Goal: Book appointment/travel/reservation

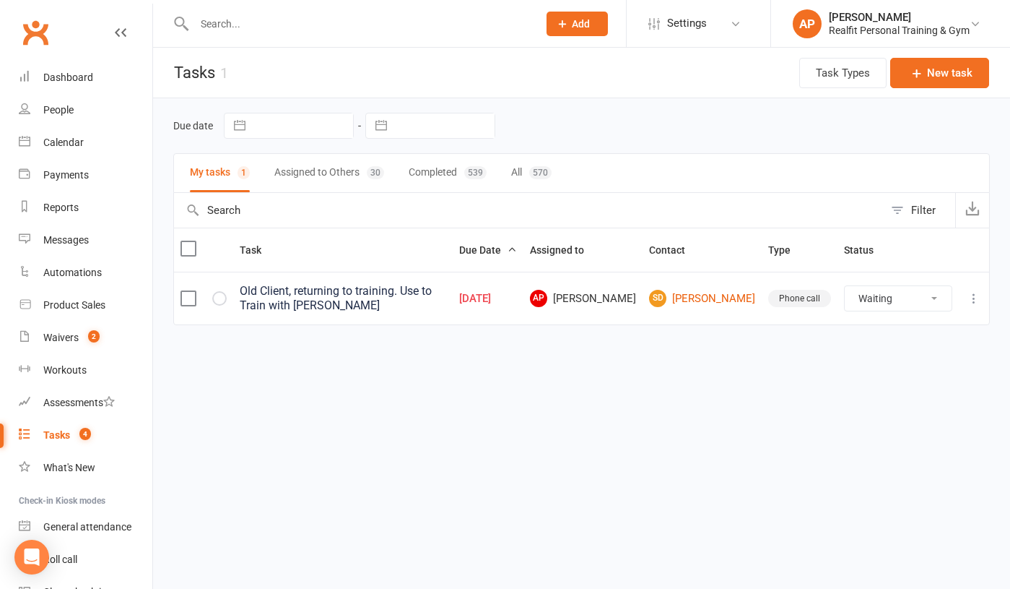
select select "waiting"
click at [66, 82] on div "Dashboard" at bounding box center [68, 77] width 50 height 12
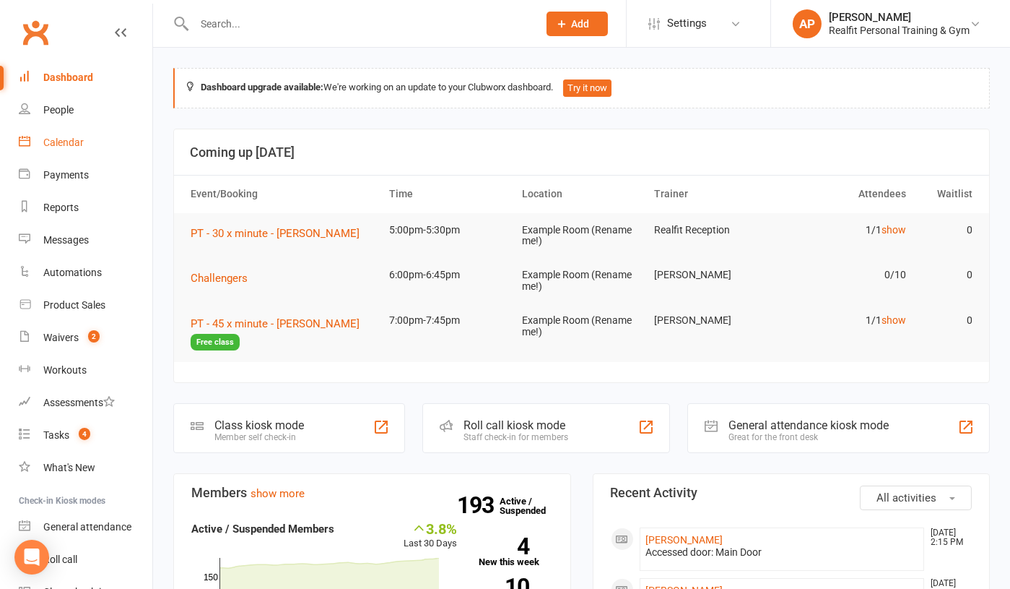
click at [66, 149] on link "Calendar" at bounding box center [86, 142] width 134 height 32
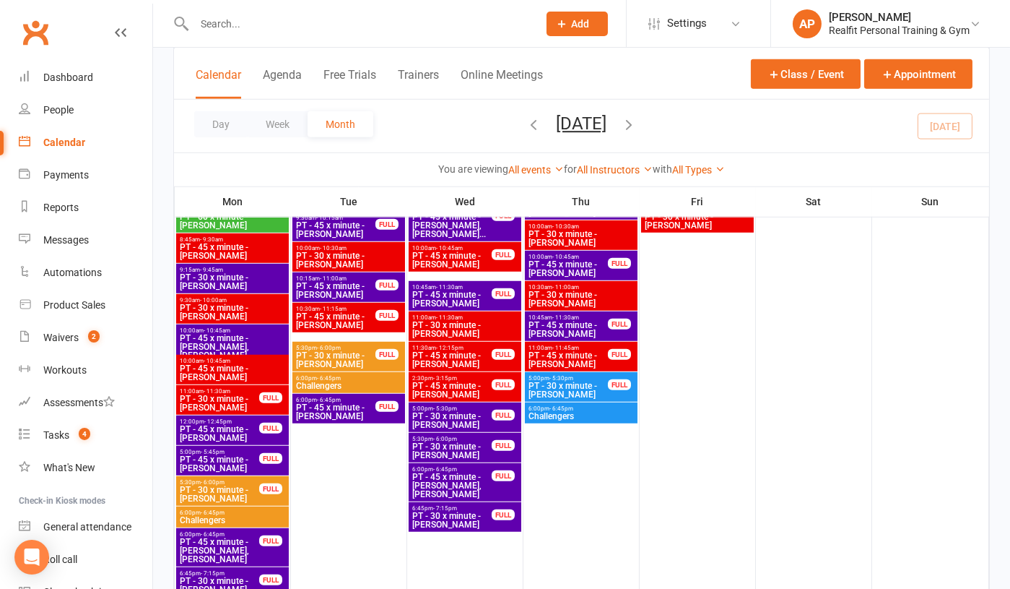
scroll to position [2333, 0]
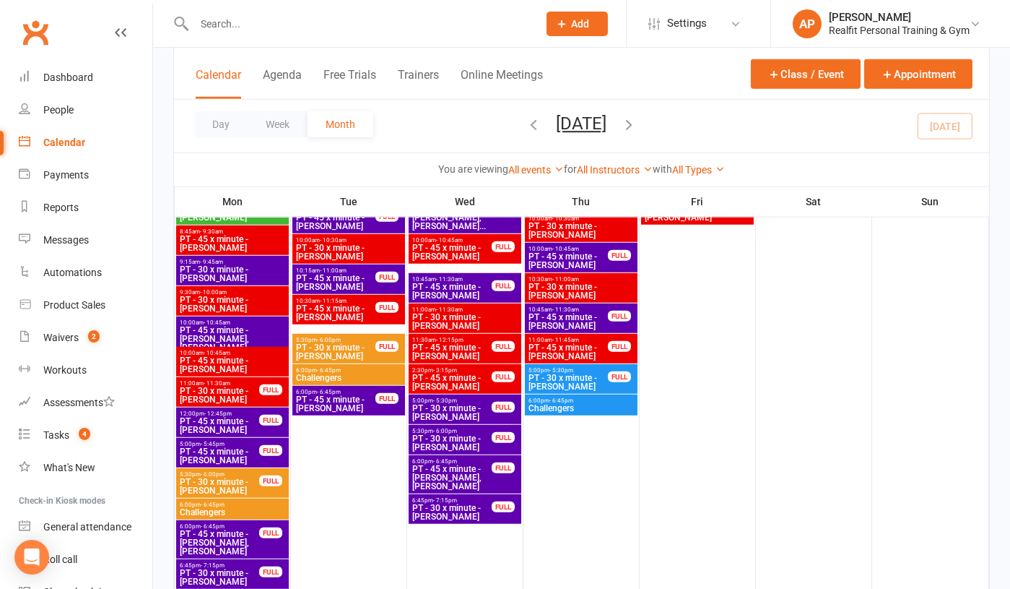
click at [456, 409] on span "PT - 30 x minute - [PERSON_NAME]" at bounding box center [452, 412] width 81 height 17
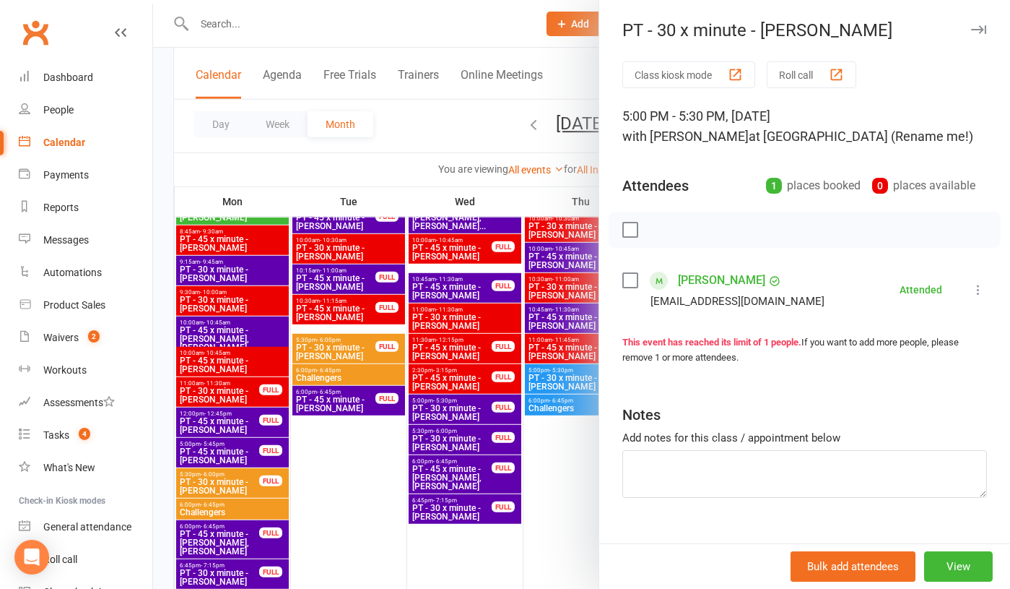
click at [973, 582] on div "Bulk add attendees View" at bounding box center [804, 565] width 411 height 45
click at [968, 568] on button "View" at bounding box center [958, 566] width 69 height 30
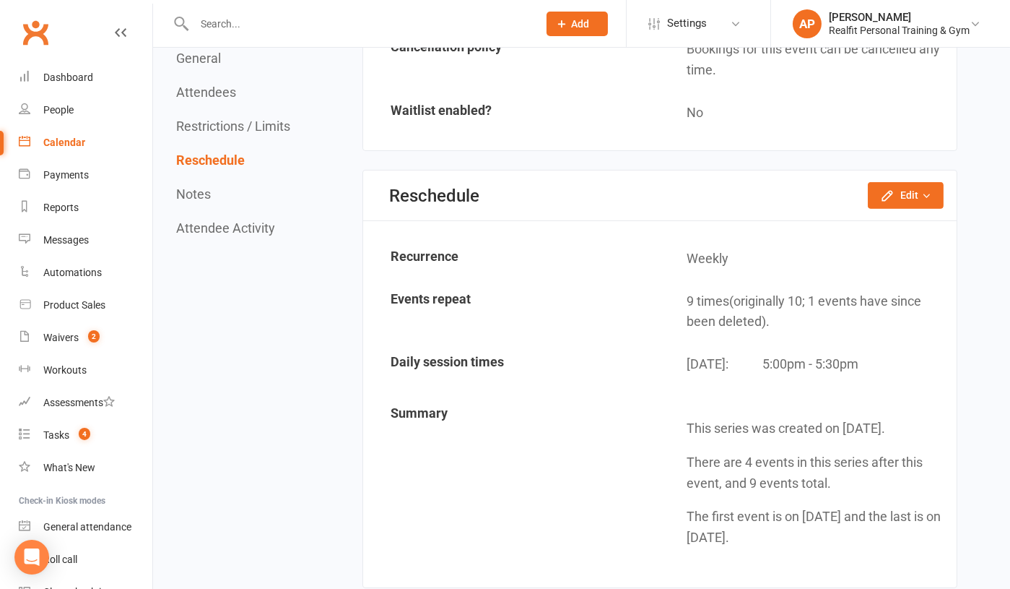
scroll to position [1067, 0]
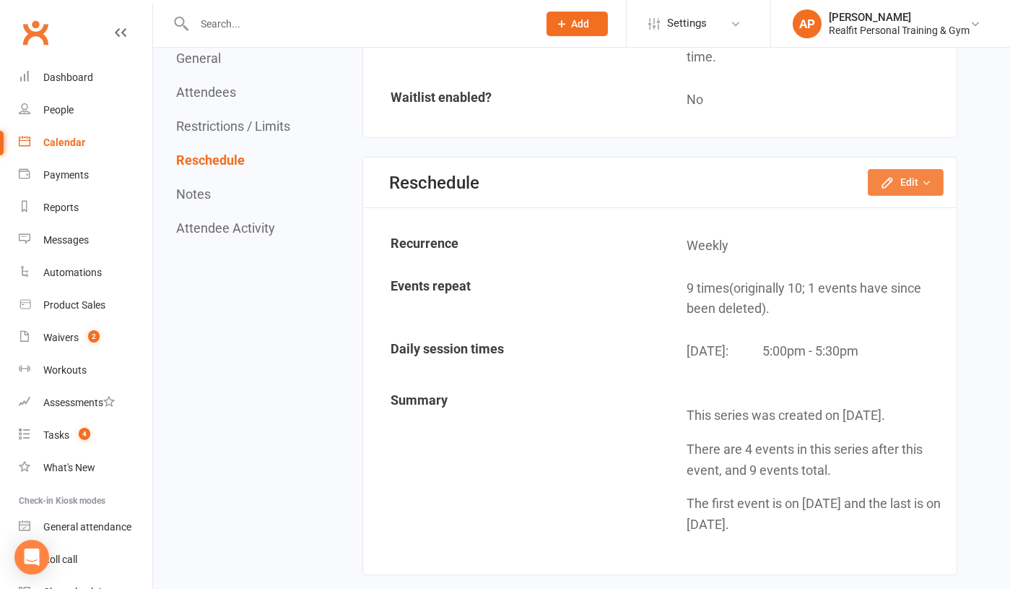
click at [908, 169] on button "Edit" at bounding box center [906, 182] width 76 height 26
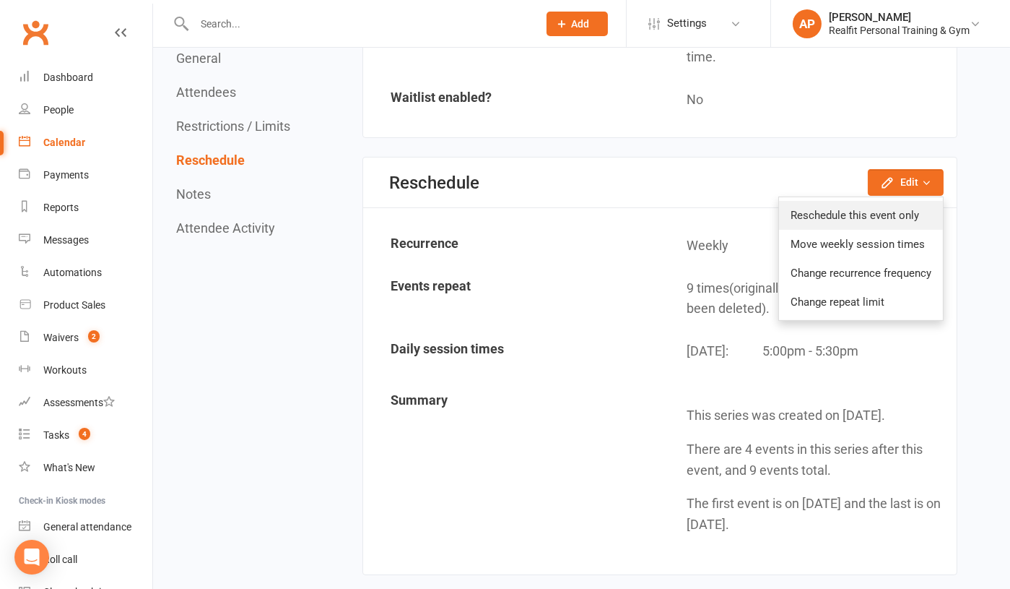
click at [854, 201] on link "Reschedule this event only" at bounding box center [861, 215] width 164 height 29
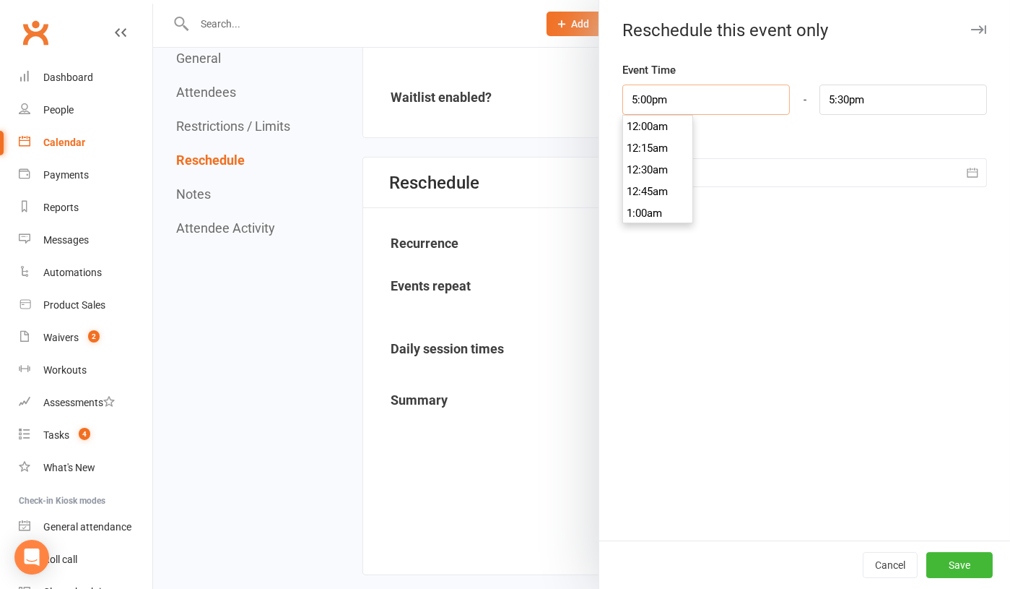
click at [754, 101] on input "5:00pm" at bounding box center [707, 99] width 168 height 30
type input "6:00pm"
type input "6:30pm"
click at [656, 209] on li "6:00pm" at bounding box center [657, 207] width 69 height 22
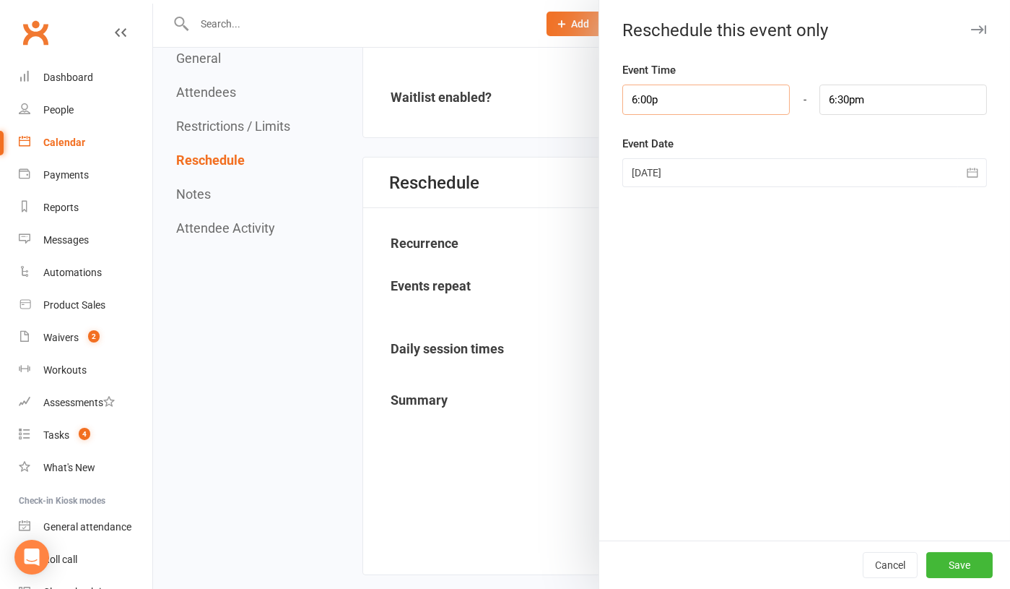
type input "6:00"
type input "6:30am"
type input "6:00am"
click at [838, 338] on div "Event Time 6:00am 12:00am 12:15am 12:30am 12:45am 1:00am 1:15am 1:30am 1:45am 2…" at bounding box center [804, 300] width 411 height 479
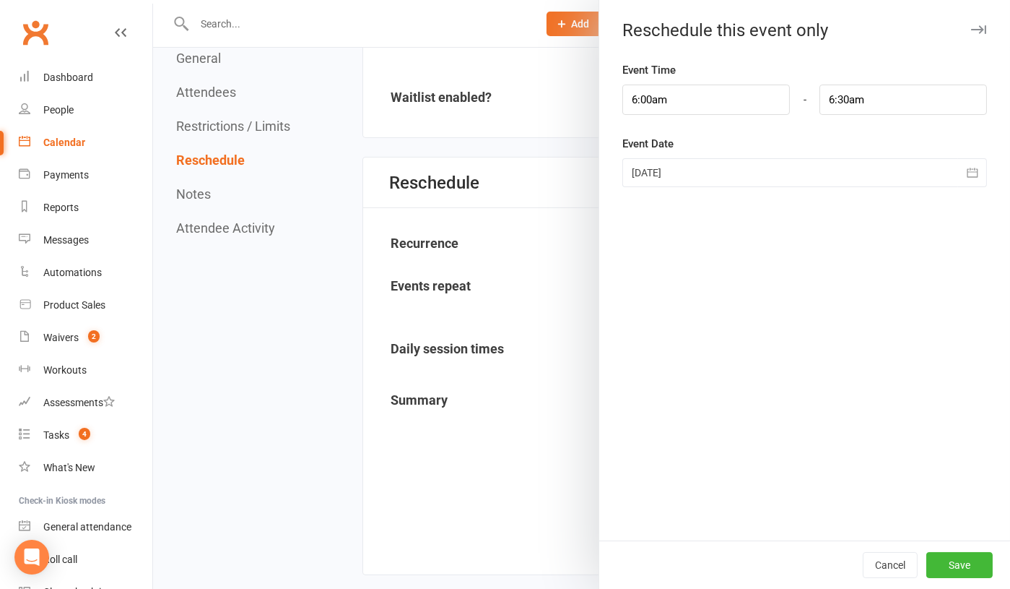
click at [729, 182] on div at bounding box center [805, 172] width 365 height 29
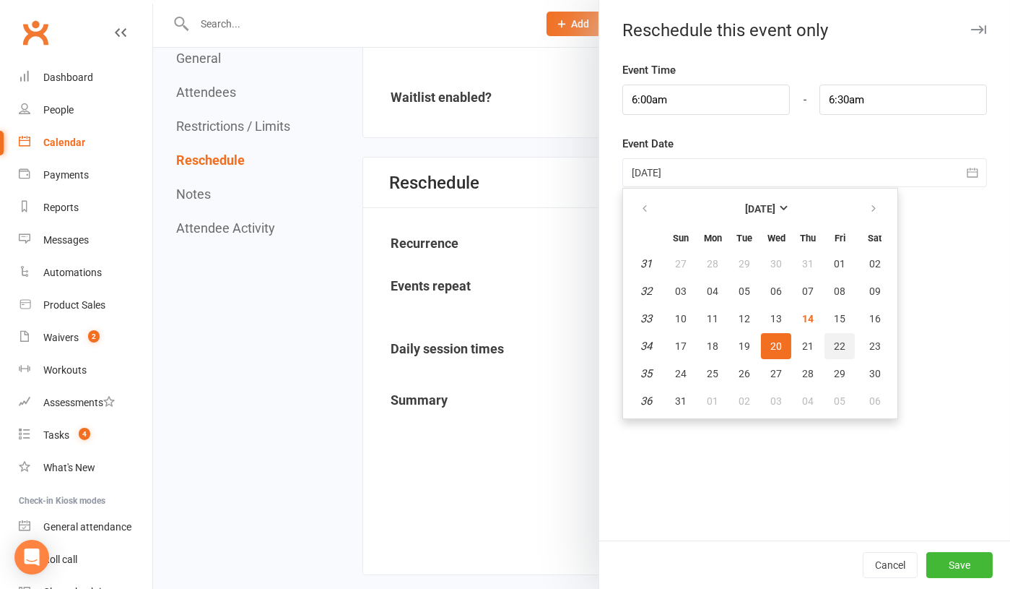
click at [839, 347] on span "22" at bounding box center [840, 346] width 12 height 12
type input "[DATE]"
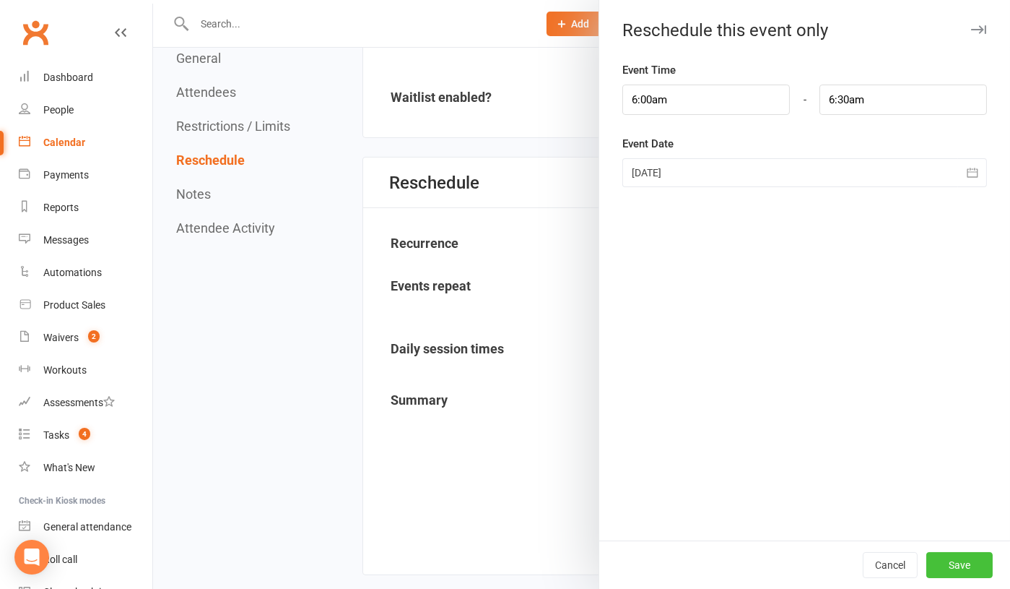
click at [955, 565] on button "Save" at bounding box center [960, 565] width 66 height 26
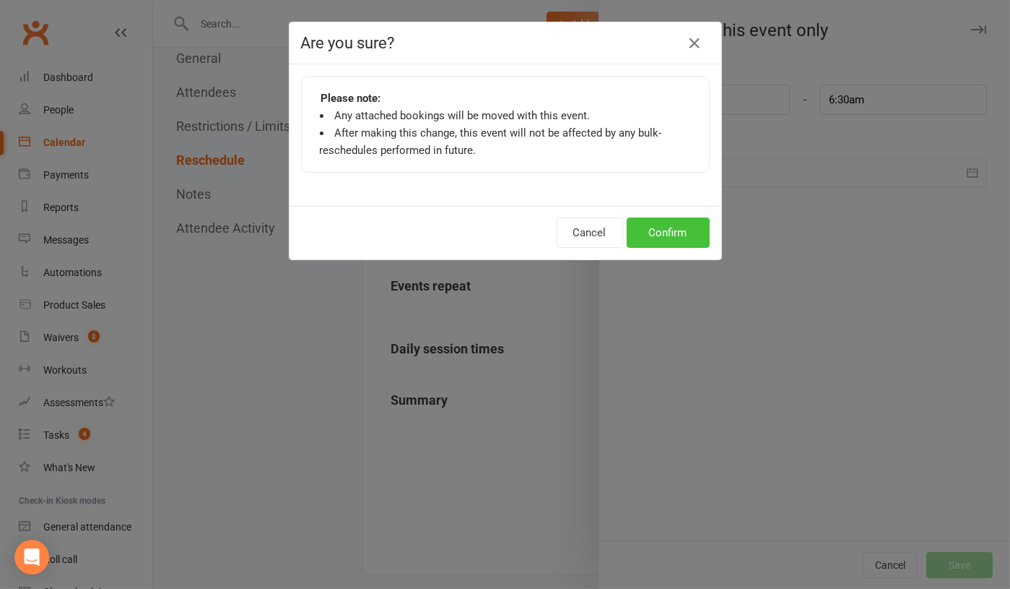
click at [662, 245] on button "Confirm" at bounding box center [668, 232] width 83 height 30
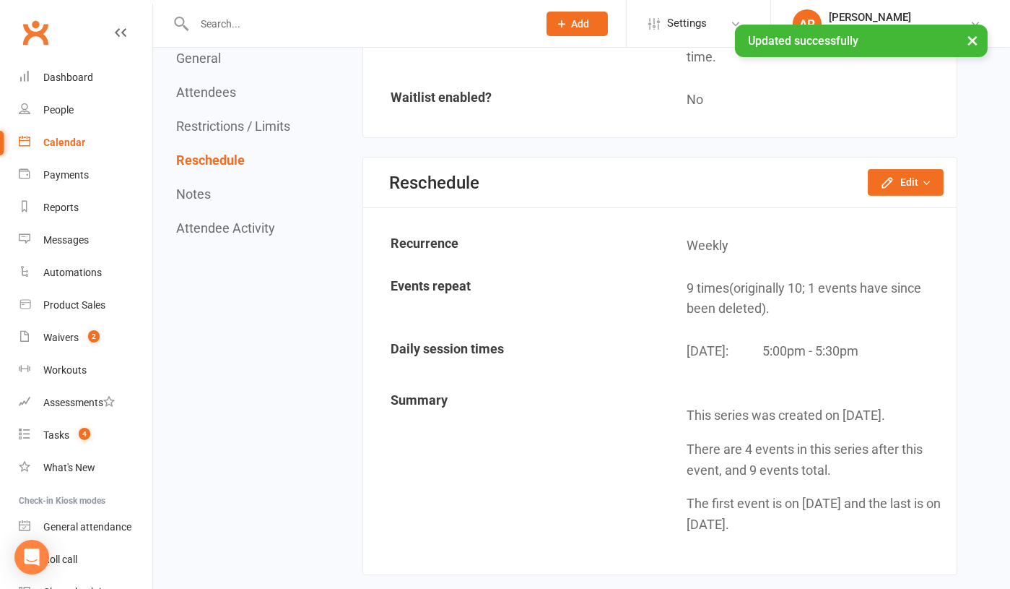
click at [74, 140] on div "Calendar" at bounding box center [64, 142] width 42 height 12
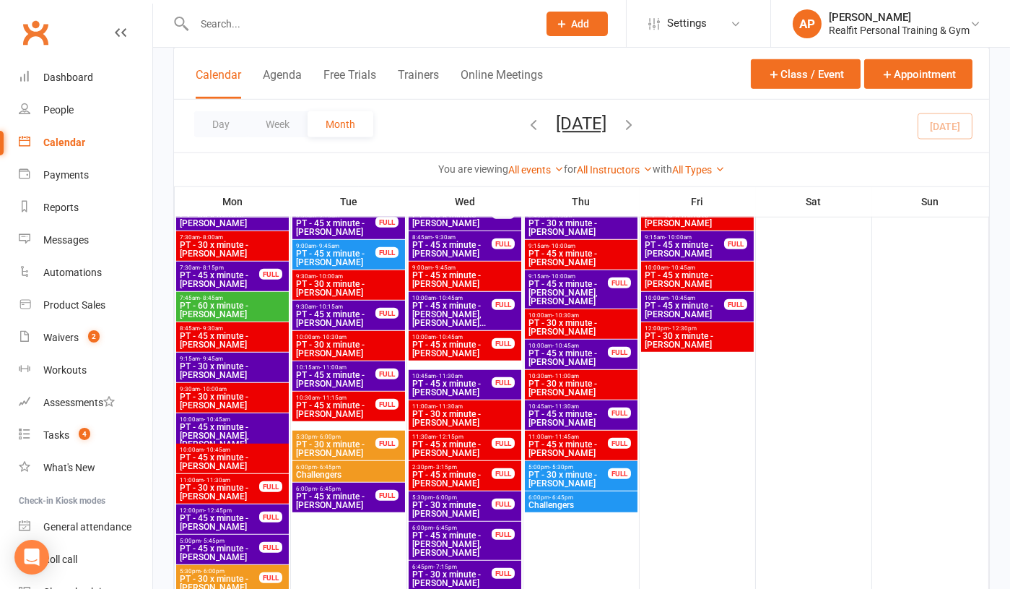
scroll to position [2301, 0]
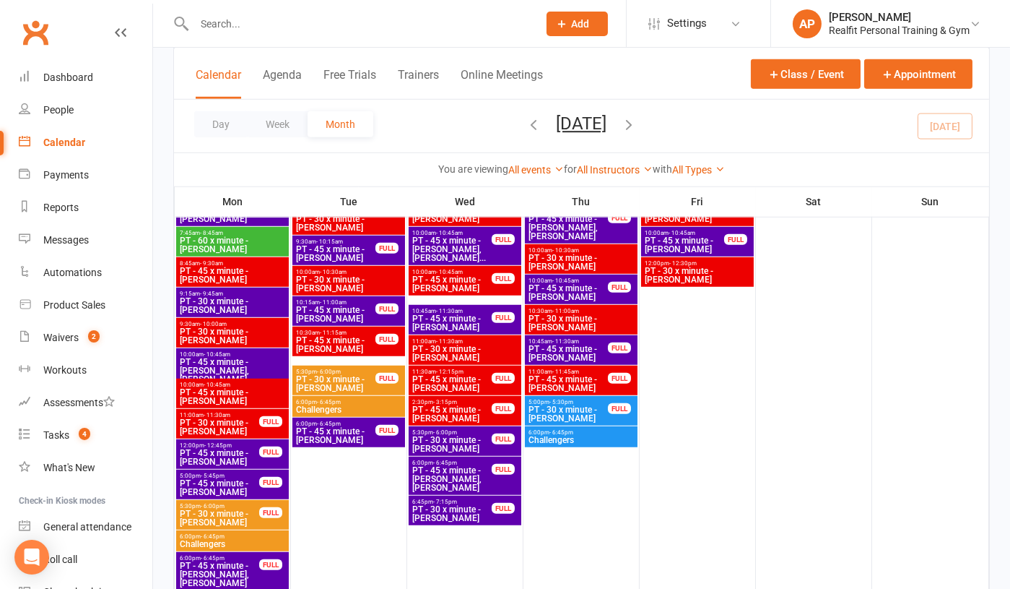
click at [459, 439] on span "PT - 30 x minute - [PERSON_NAME]" at bounding box center [452, 443] width 81 height 17
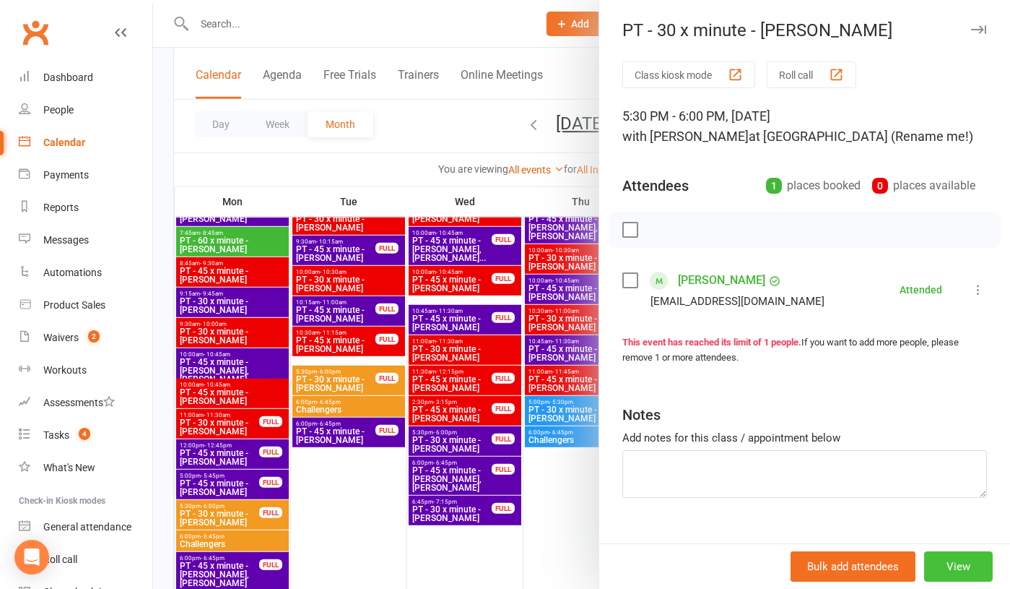
click at [962, 564] on button "View" at bounding box center [958, 566] width 69 height 30
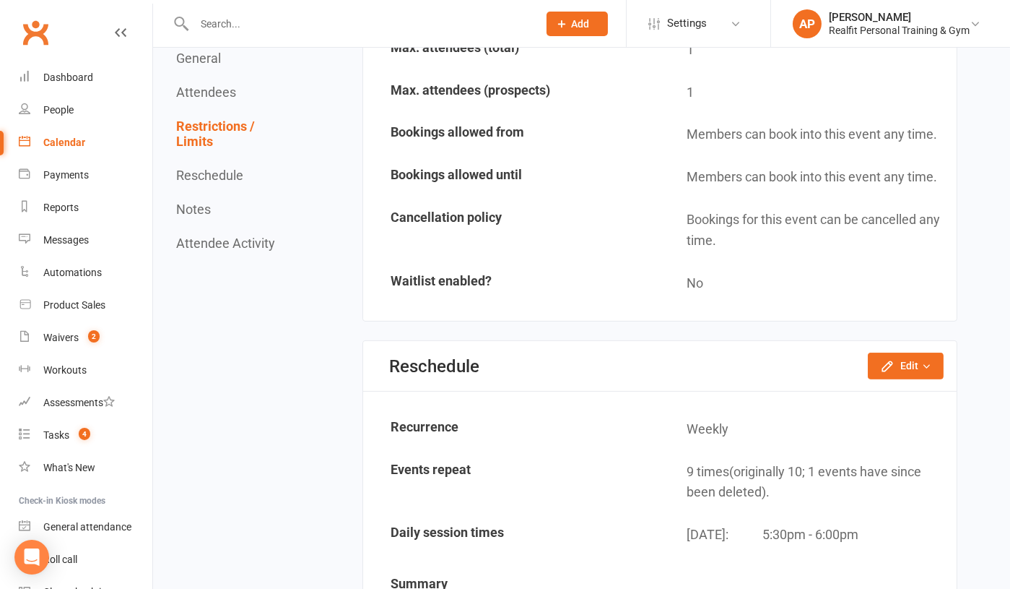
scroll to position [1041, 0]
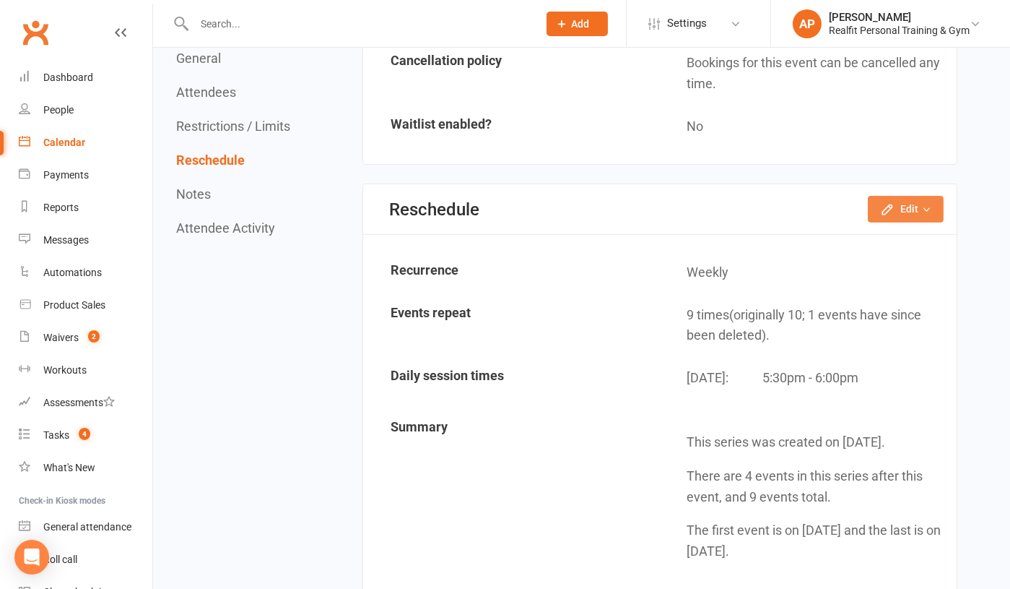
click at [905, 196] on button "Edit" at bounding box center [906, 209] width 76 height 26
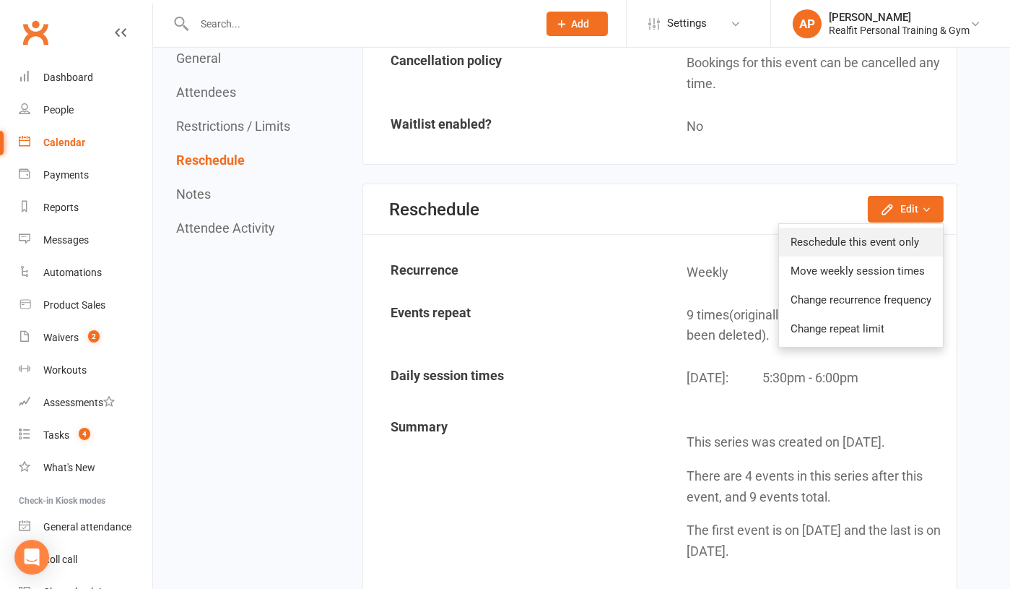
click at [877, 227] on link "Reschedule this event only" at bounding box center [861, 241] width 164 height 29
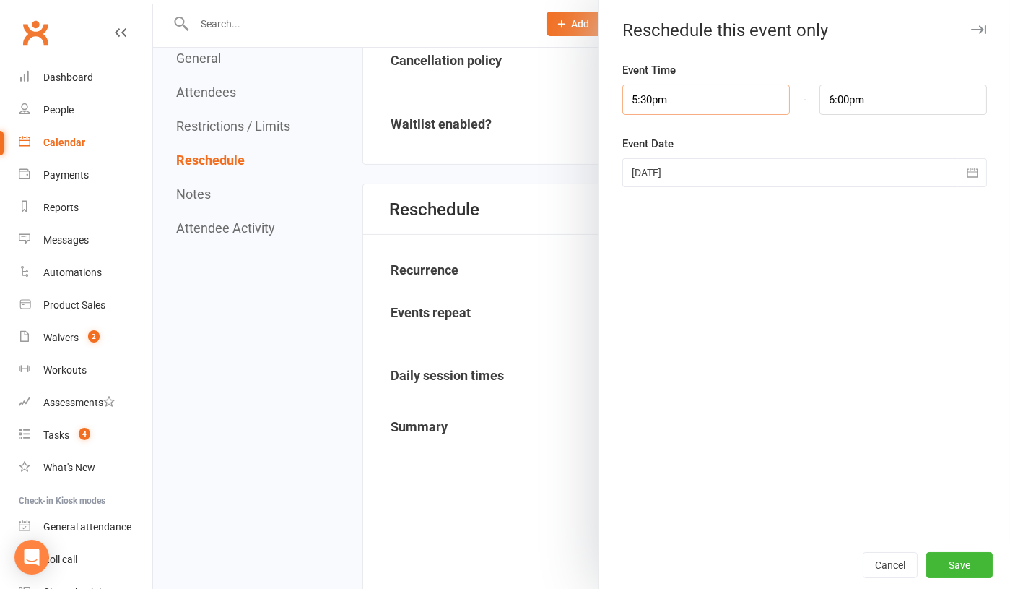
click at [684, 106] on input "5:30pm" at bounding box center [707, 99] width 168 height 30
type input "6:30pm"
type input "7:00pm"
click at [659, 198] on li "6:30pm" at bounding box center [657, 197] width 69 height 22
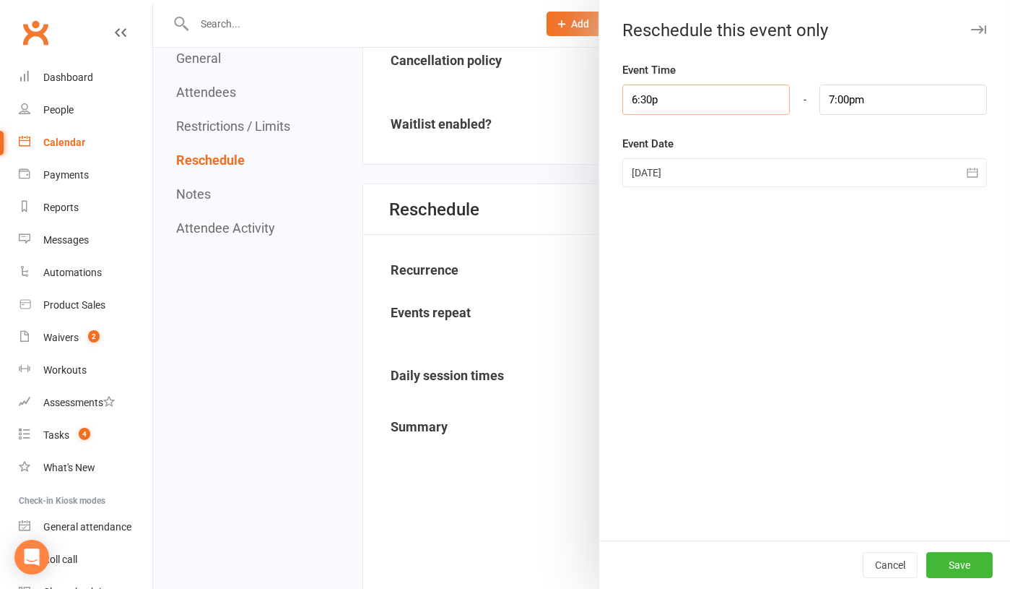
type input "6:30"
type input "7:00am"
type input "6:30am"
click at [707, 273] on div "Event Time 6:30am 12:00am 12:15am 12:30am 12:45am 1:00am 1:15am 1:30am 1:45am 2…" at bounding box center [804, 300] width 411 height 479
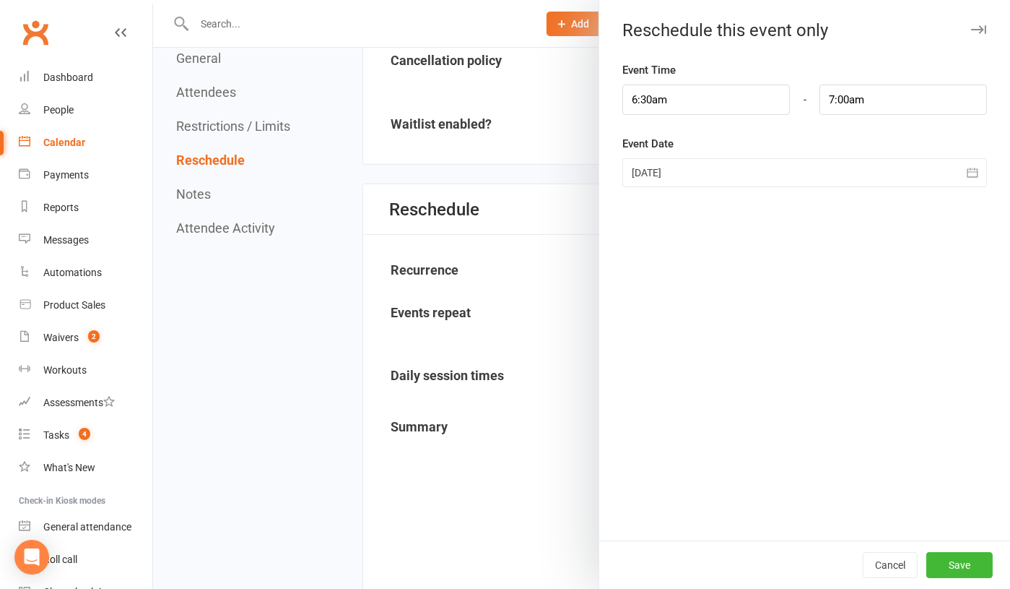
click at [720, 170] on div at bounding box center [805, 172] width 365 height 29
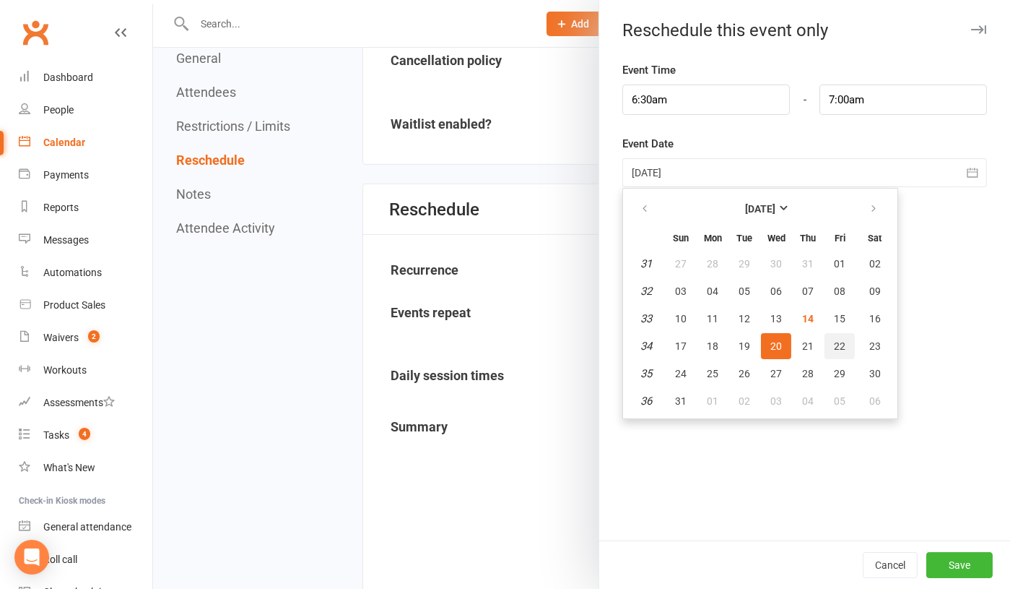
click at [841, 344] on span "22" at bounding box center [840, 346] width 12 height 12
type input "[DATE]"
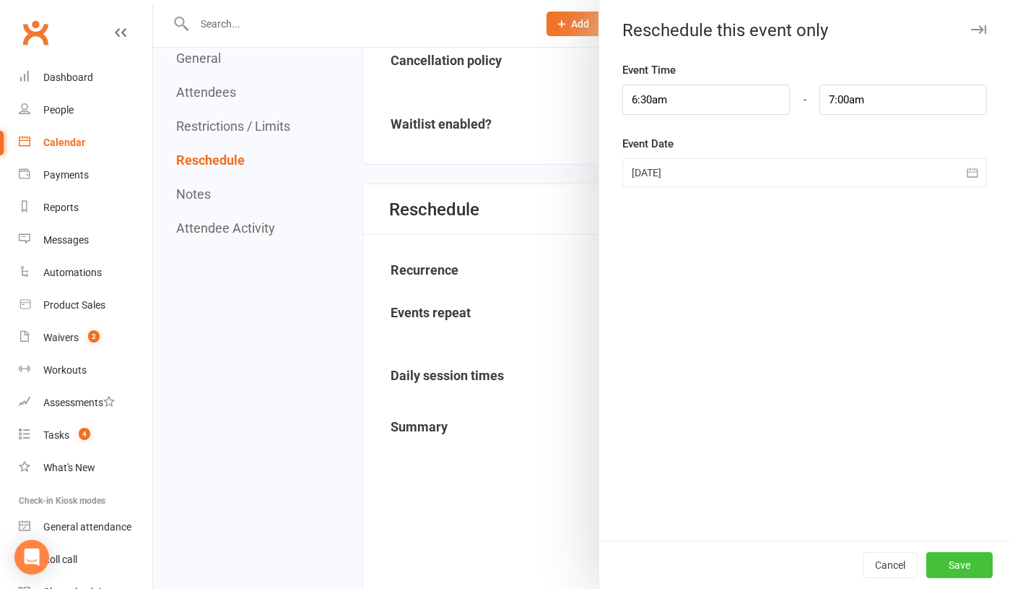
click at [970, 565] on button "Save" at bounding box center [960, 565] width 66 height 26
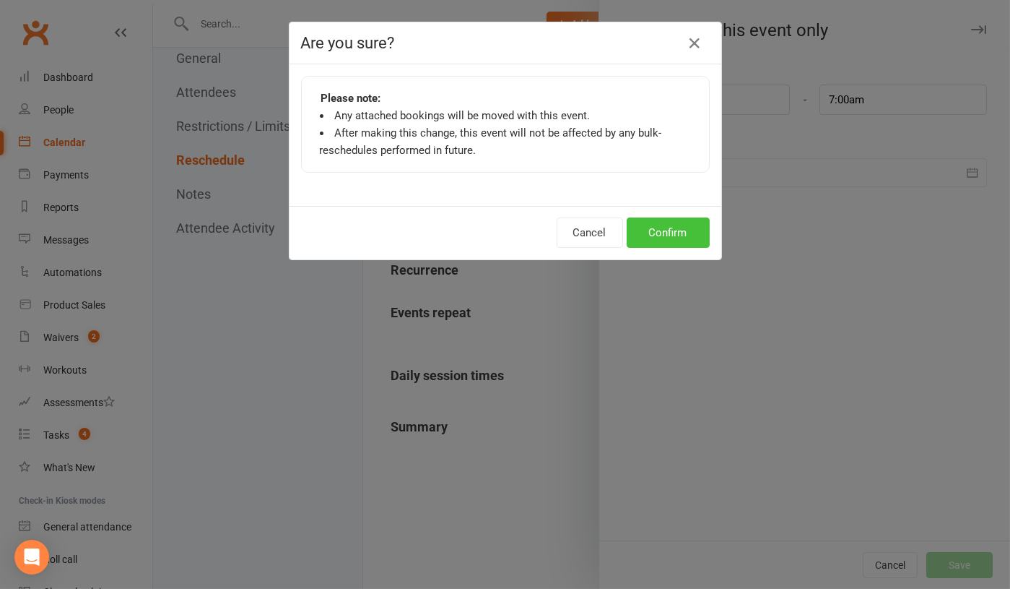
click at [664, 235] on button "Confirm" at bounding box center [668, 232] width 83 height 30
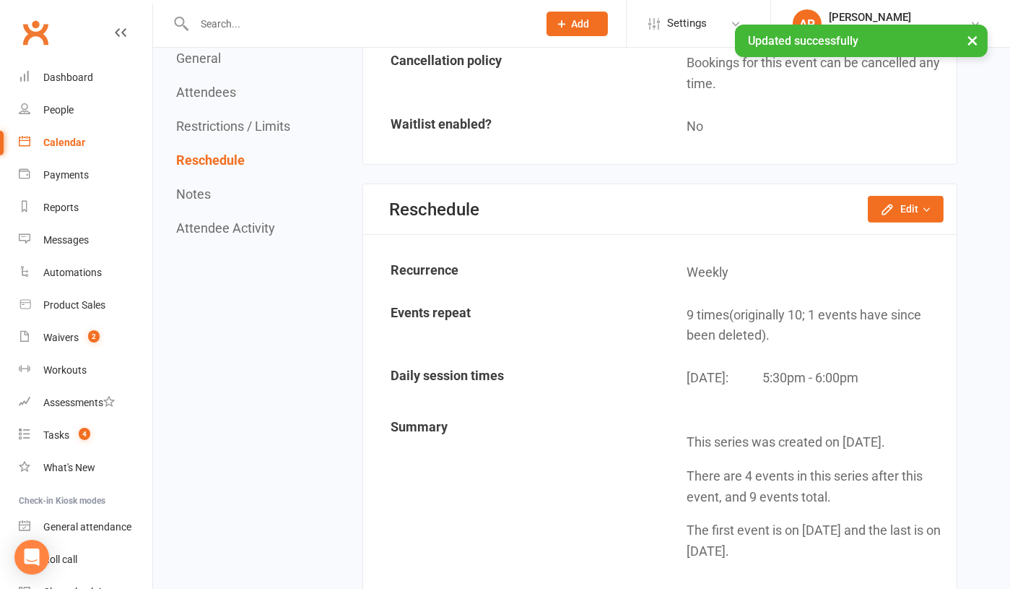
click at [71, 142] on div "Calendar" at bounding box center [64, 142] width 42 height 12
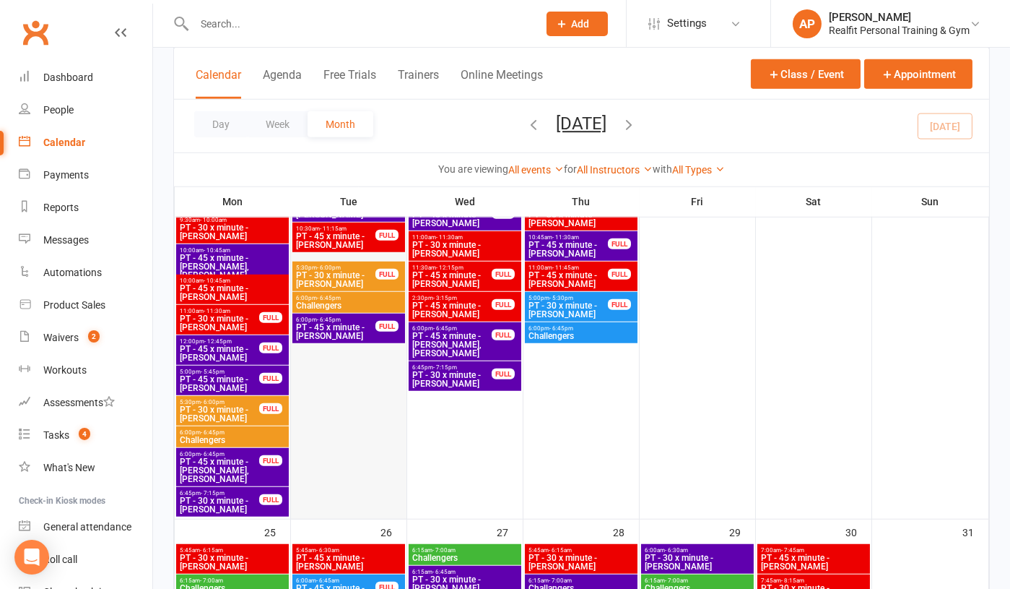
scroll to position [2427, 0]
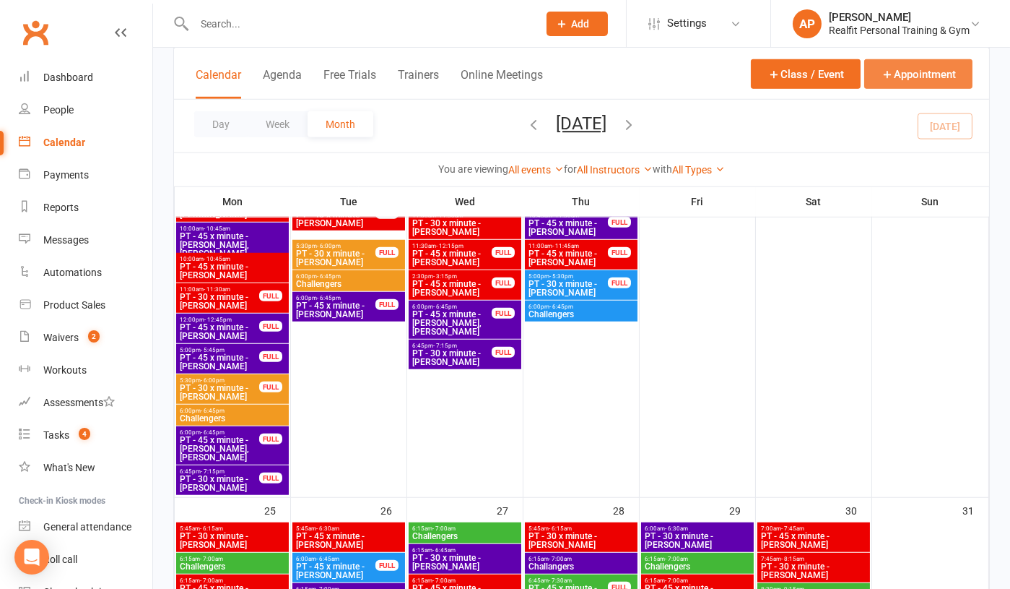
click at [932, 71] on button "Appointment" at bounding box center [918, 74] width 108 height 30
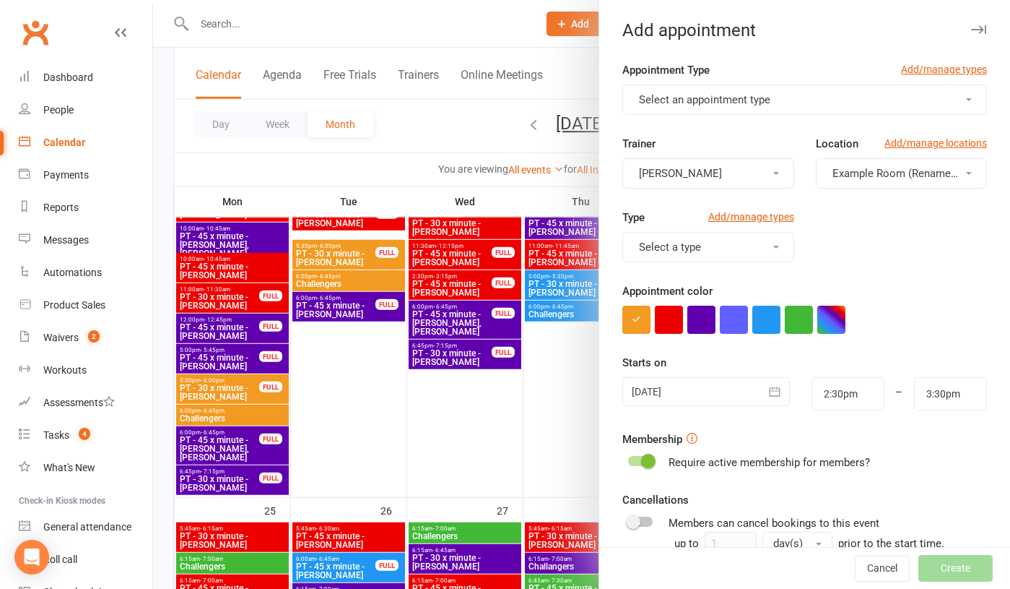
click at [703, 97] on span "Select an appointment type" at bounding box center [704, 99] width 131 height 13
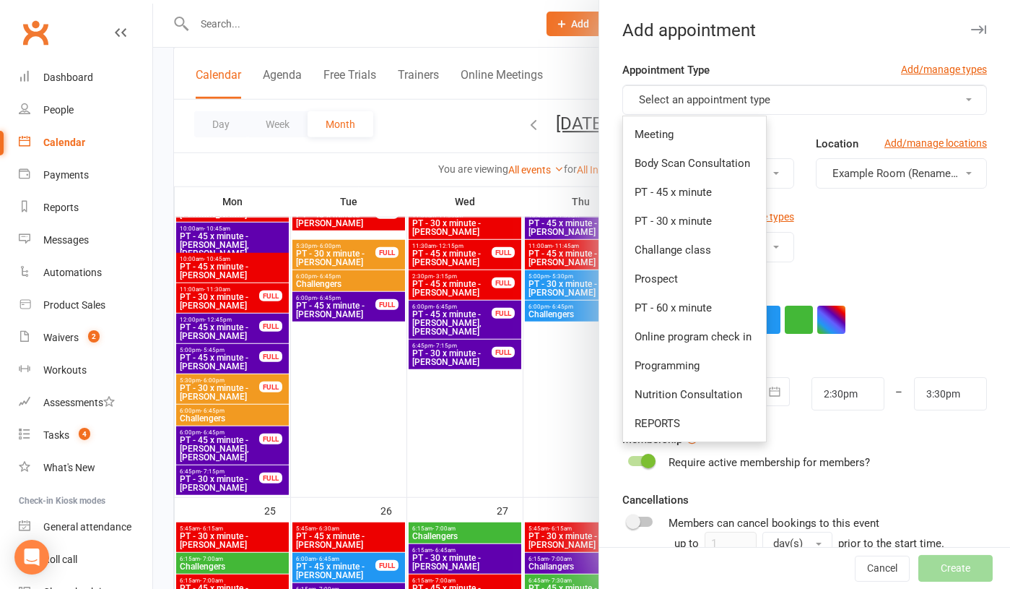
click at [901, 265] on div "Type Add/manage types Select a type" at bounding box center [805, 246] width 386 height 74
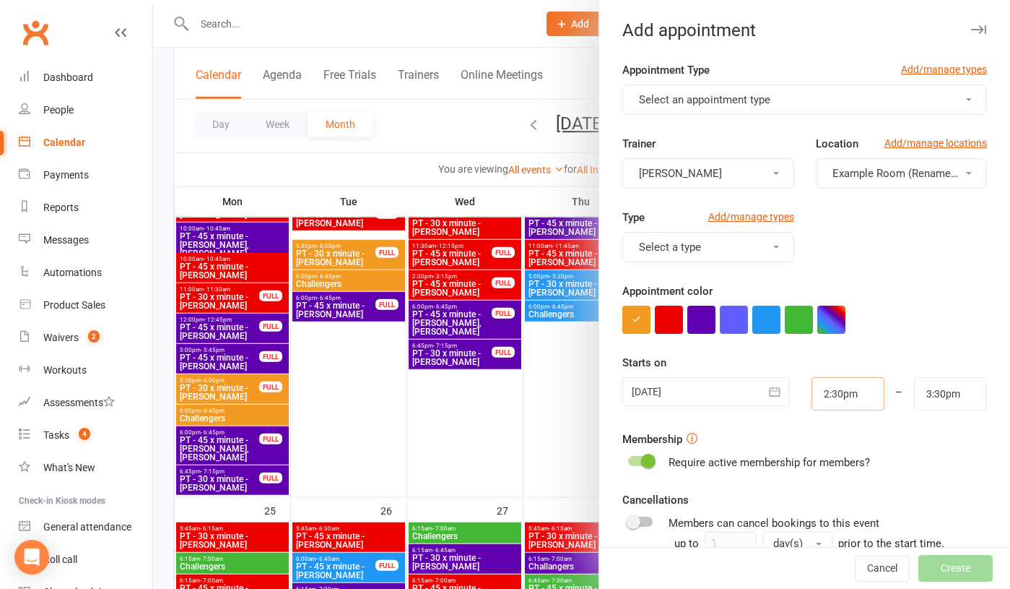
click at [846, 396] on input "2:30pm" at bounding box center [848, 393] width 73 height 33
type input "4"
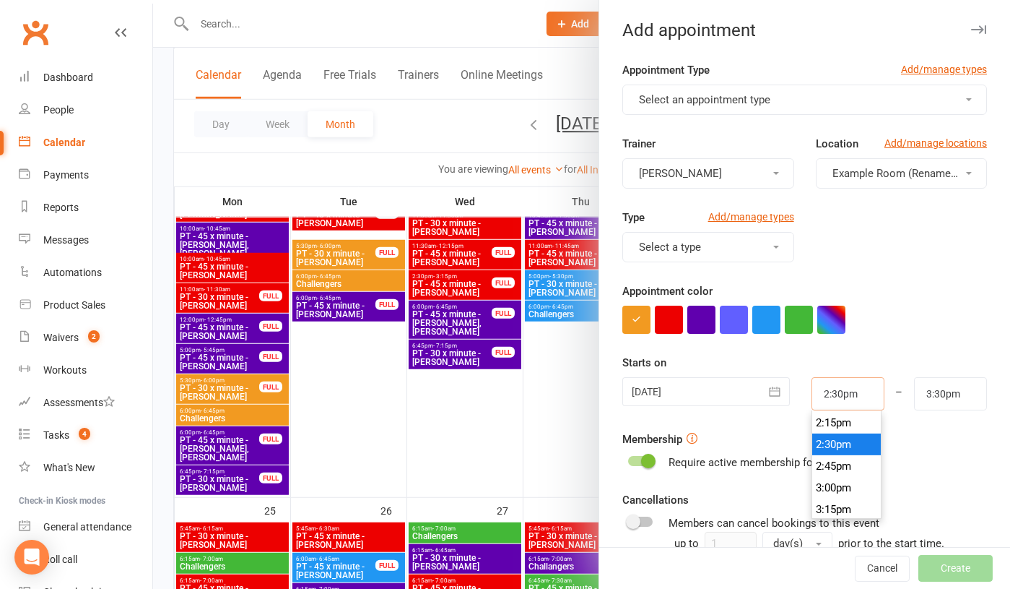
type input "5:00am"
type input "4.3"
type input "8:00pm"
type input "4.30"
type input "5:30am"
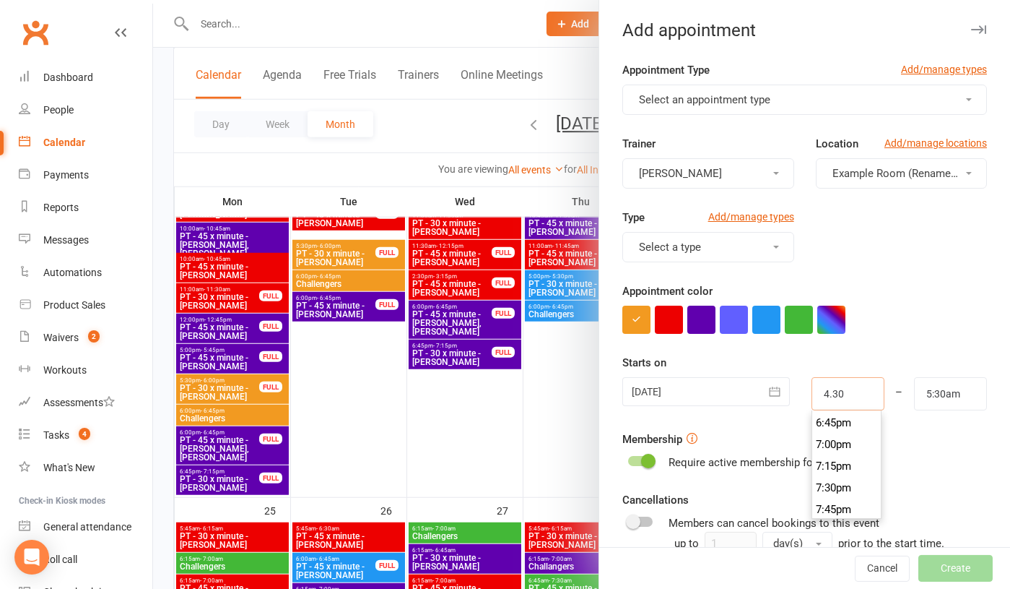
scroll to position [368, 0]
type input "4:30am"
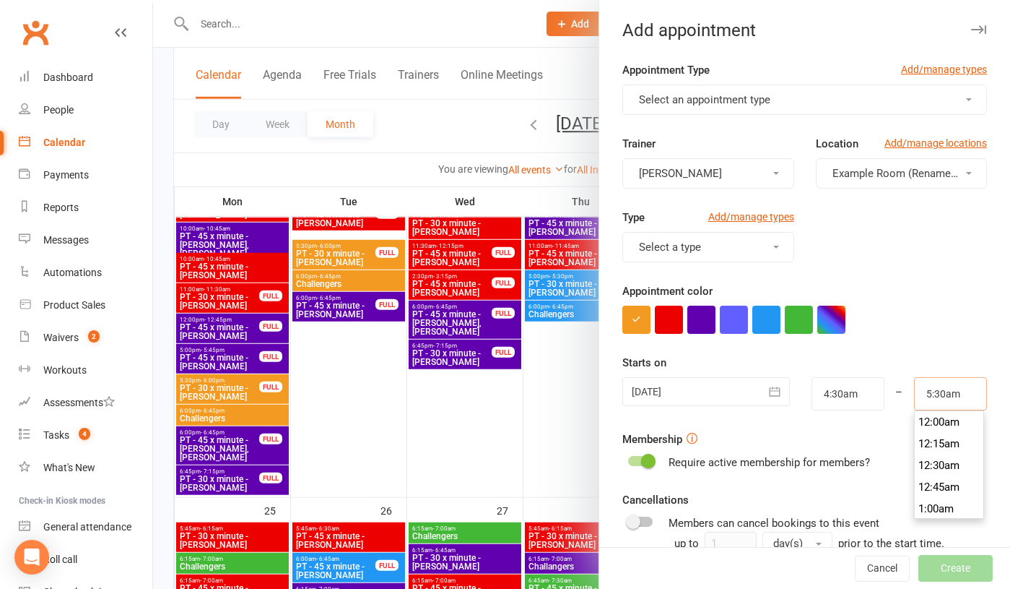
scroll to position [455, 0]
click at [681, 107] on button "Select an appointment type" at bounding box center [805, 99] width 365 height 30
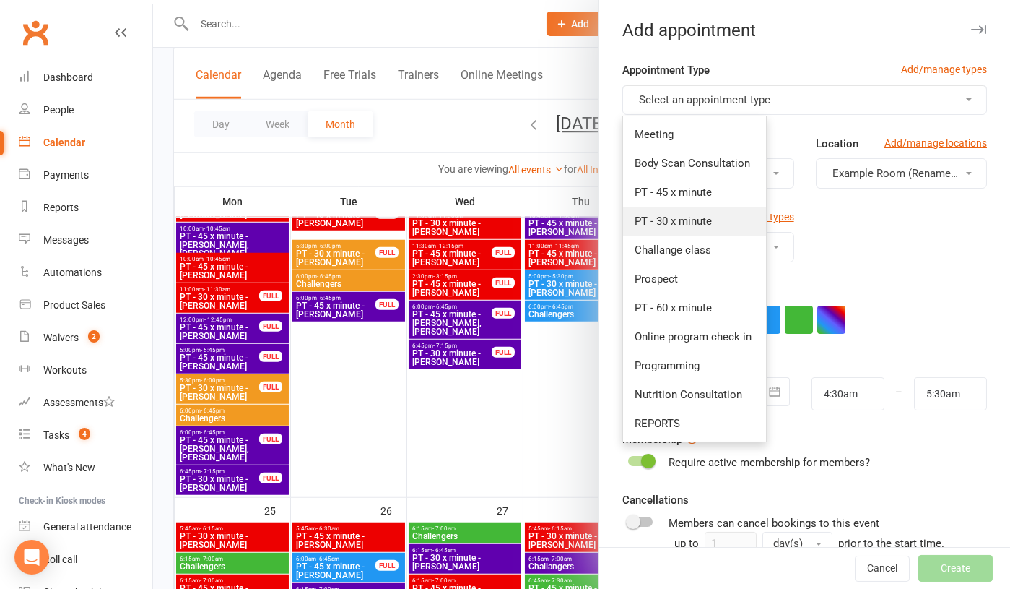
click at [692, 217] on span "PT - 30 x minute" at bounding box center [673, 220] width 77 height 13
type input "5:00am"
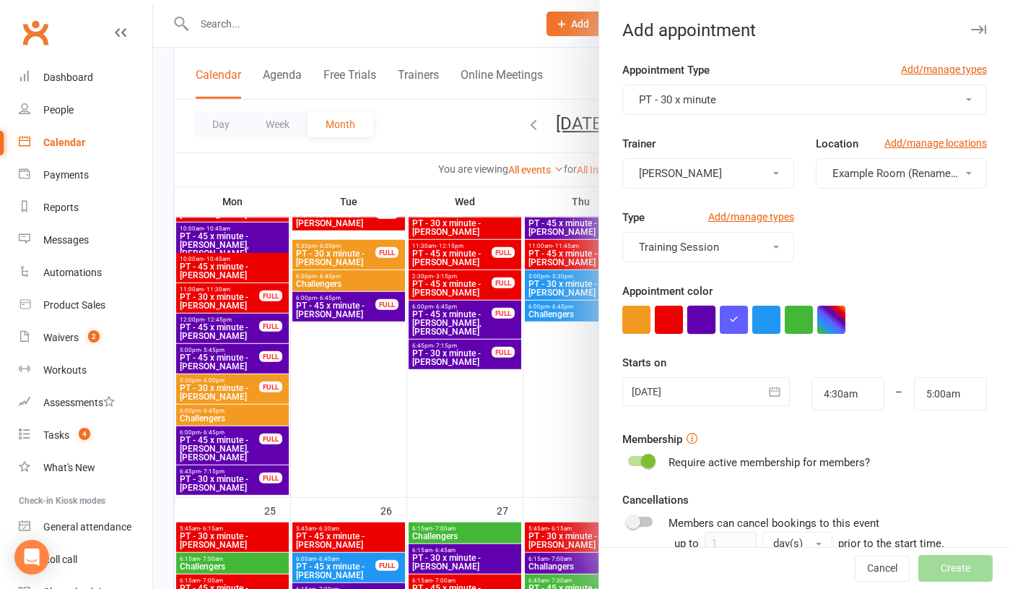
click at [699, 316] on button "button" at bounding box center [702, 319] width 28 height 28
click at [697, 389] on div at bounding box center [706, 391] width 167 height 29
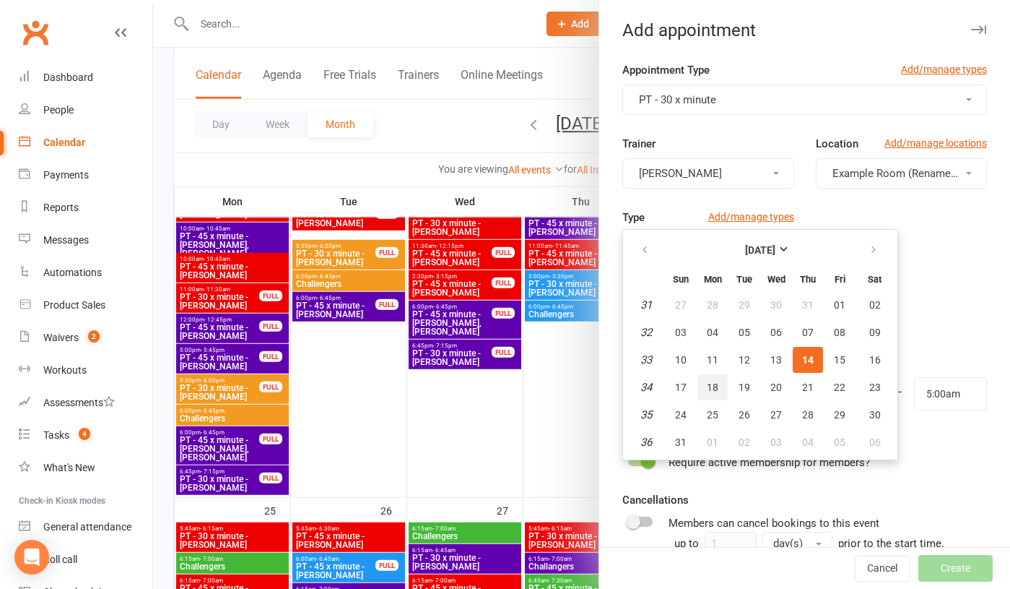
click at [711, 383] on span "18" at bounding box center [713, 387] width 12 height 12
type input "[DATE]"
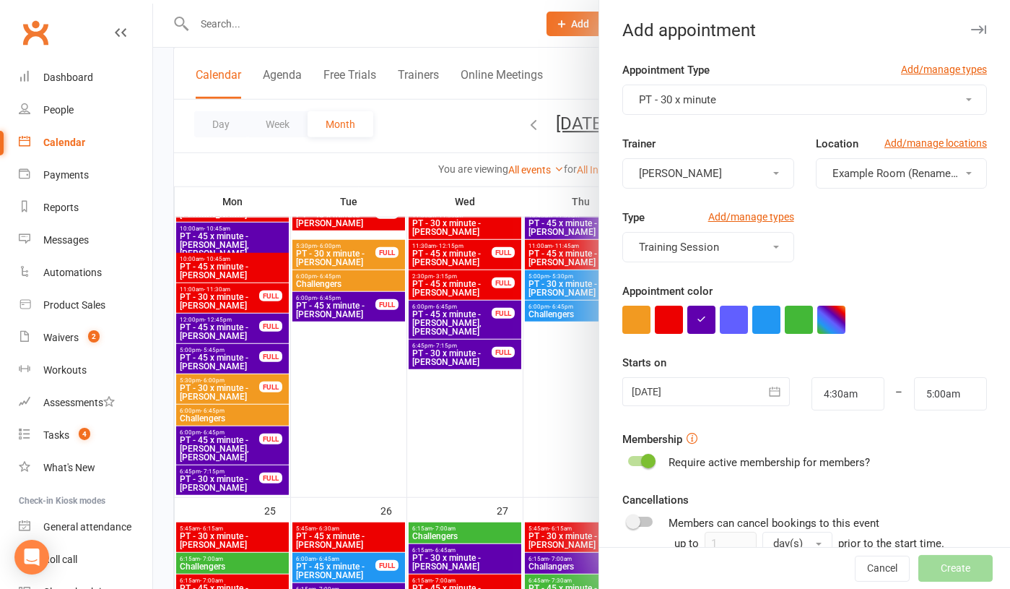
scroll to position [161, 0]
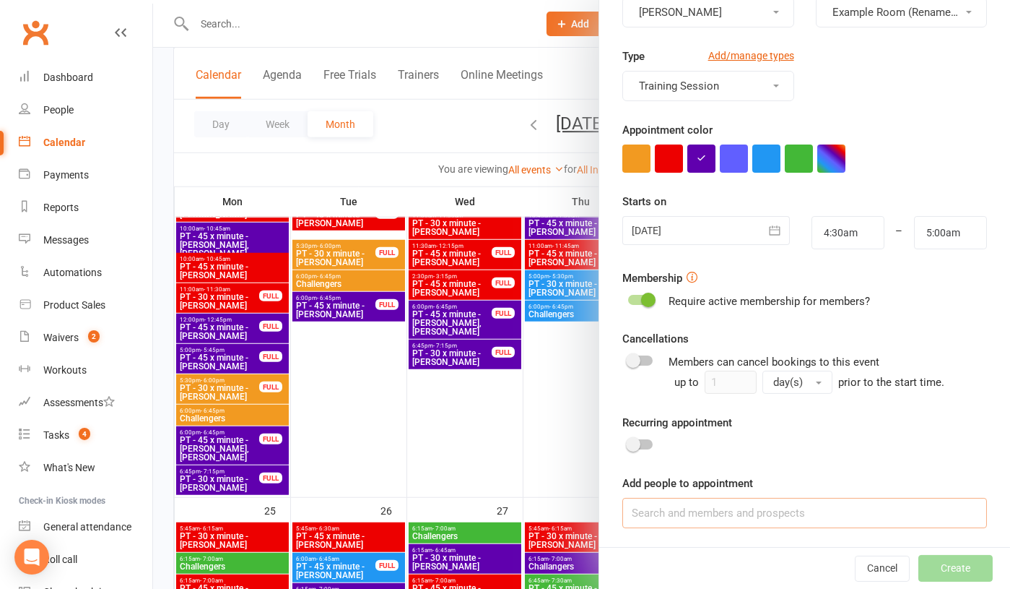
click at [668, 519] on input at bounding box center [805, 513] width 365 height 30
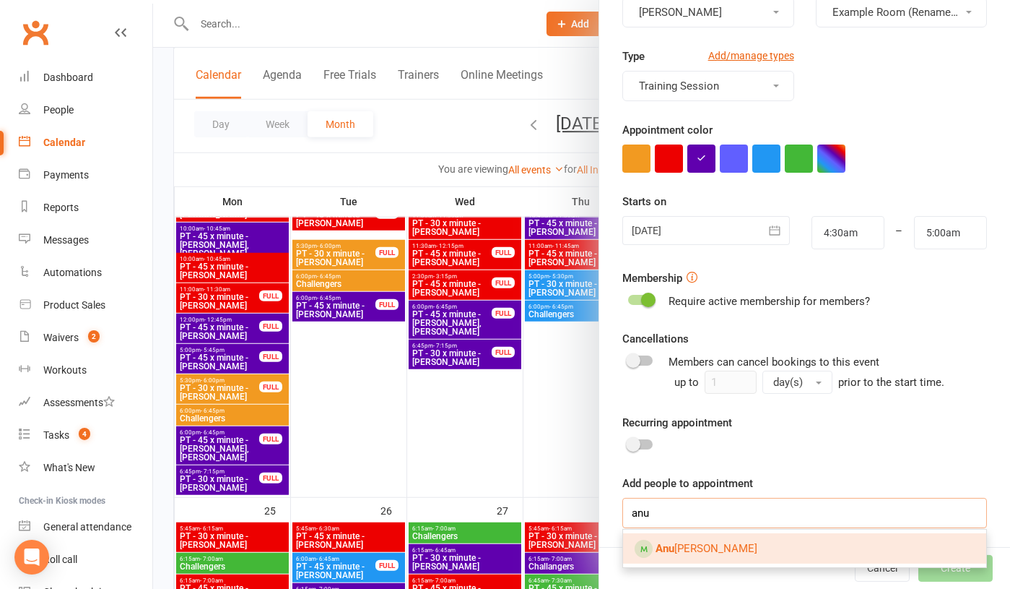
type input "anu"
click at [663, 560] on link "[PERSON_NAME]" at bounding box center [804, 548] width 363 height 30
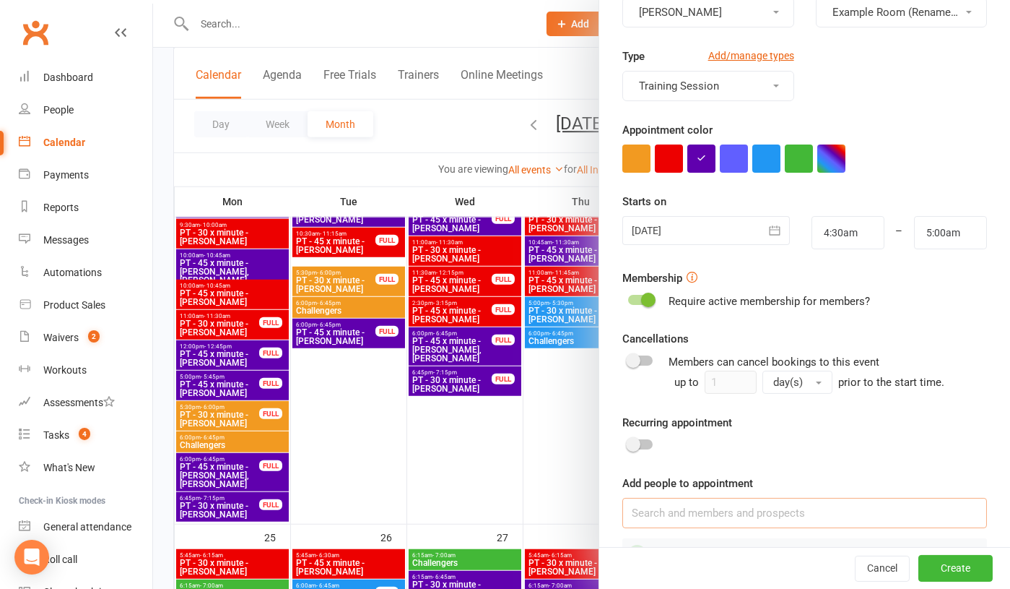
scroll to position [201, 0]
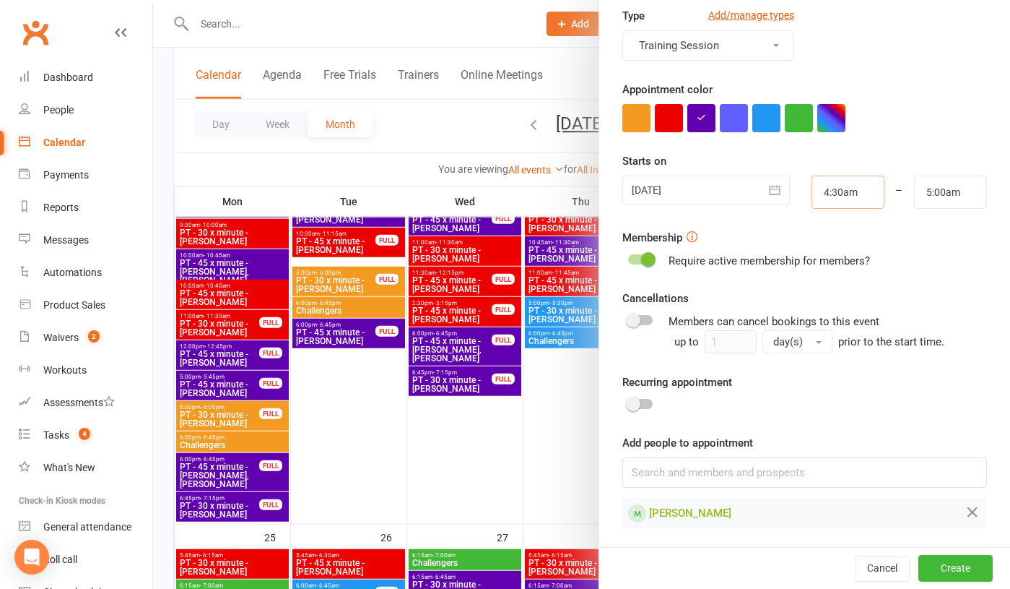
click at [865, 198] on input "4:30am" at bounding box center [848, 191] width 73 height 33
type input "4:30pm"
click at [848, 460] on input at bounding box center [805, 472] width 365 height 30
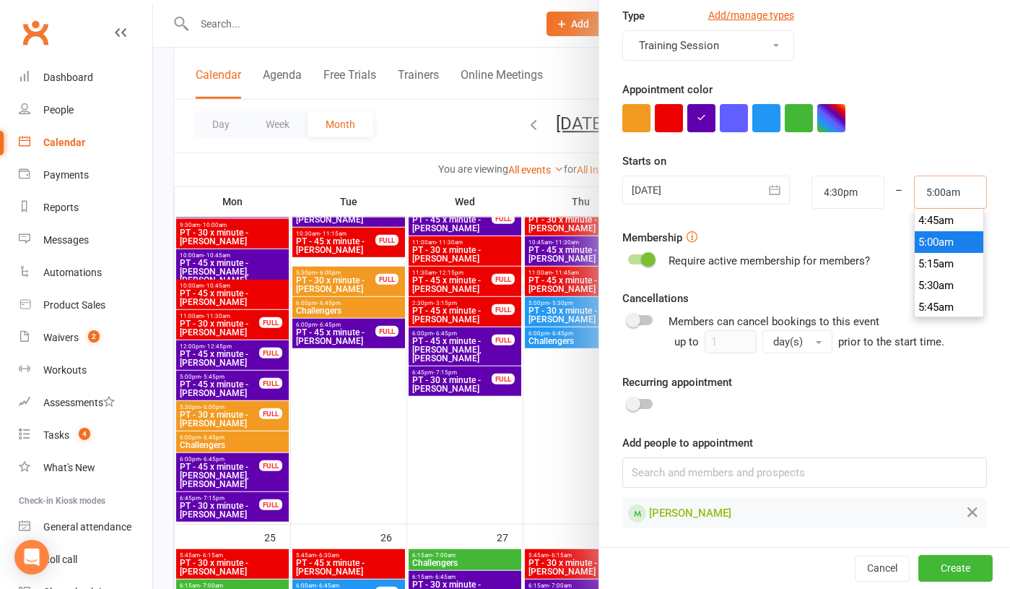
click at [973, 194] on input "5:00am" at bounding box center [950, 191] width 73 height 33
type input "5:00pm"
click at [901, 420] on form "Appointment Type Add/manage types PT - 30 x minute Trainer [PERSON_NAME] Locati…" at bounding box center [805, 194] width 365 height 668
click at [955, 572] on button "Create" at bounding box center [956, 568] width 74 height 26
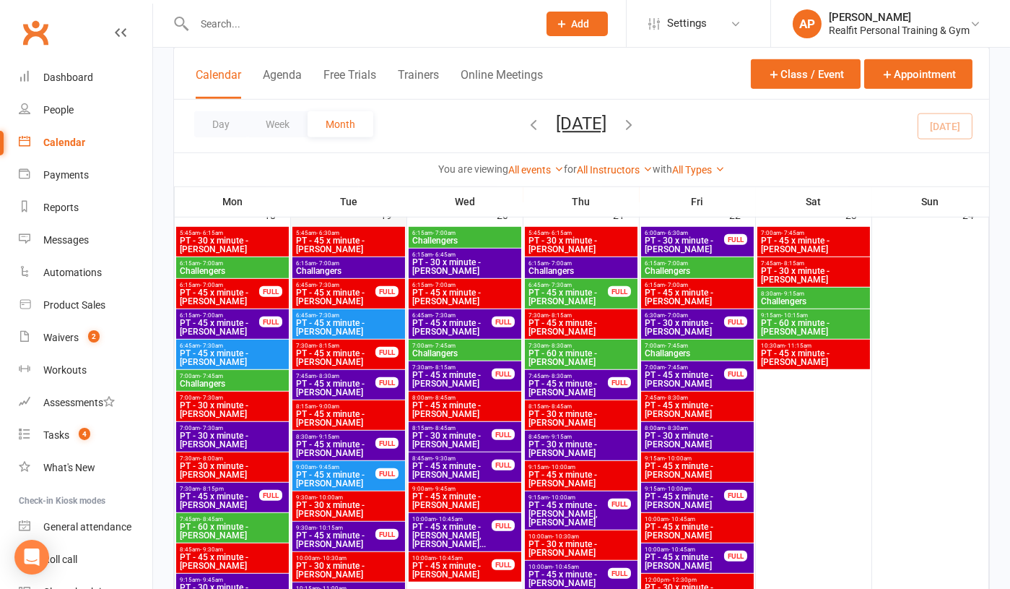
scroll to position [2003, 0]
